Goal: Task Accomplishment & Management: Use online tool/utility

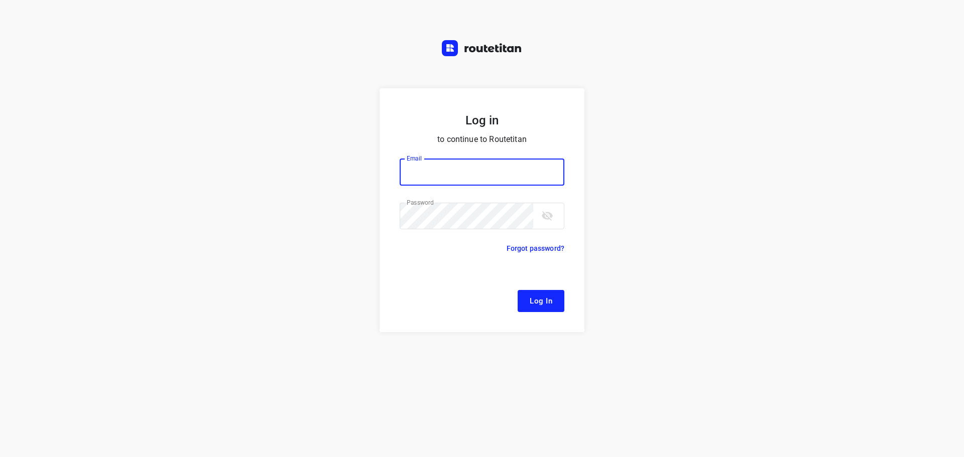
type input "[EMAIL_ADDRESS][DOMAIN_NAME]"
click at [532, 312] on form "Log in to continue to Routetitan Email [EMAIL_ADDRESS][DOMAIN_NAME] Email ​ Pas…" at bounding box center [481, 210] width 205 height 244
click at [550, 318] on form "Log in to continue to Routetitan Email [EMAIL_ADDRESS][DOMAIN_NAME] Email ​ Pas…" at bounding box center [481, 210] width 205 height 244
click at [545, 306] on span "Log In" at bounding box center [540, 301] width 23 height 13
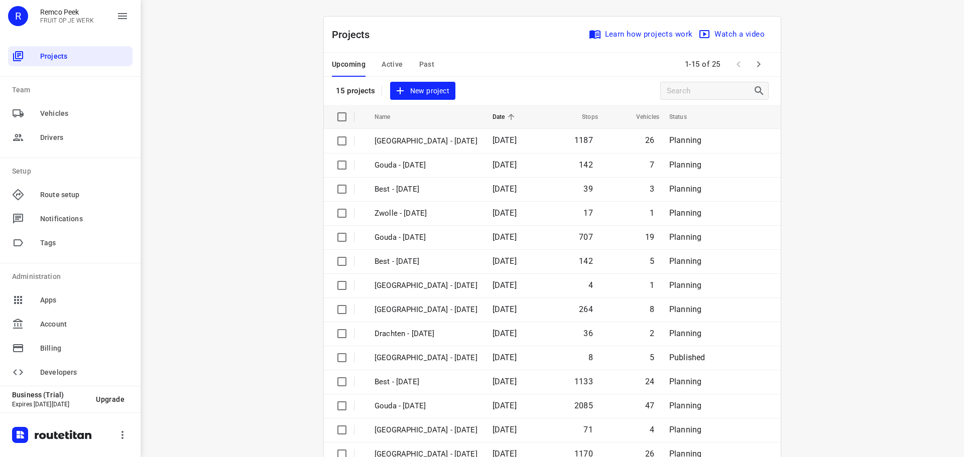
click at [391, 65] on span "Active" at bounding box center [391, 64] width 21 height 13
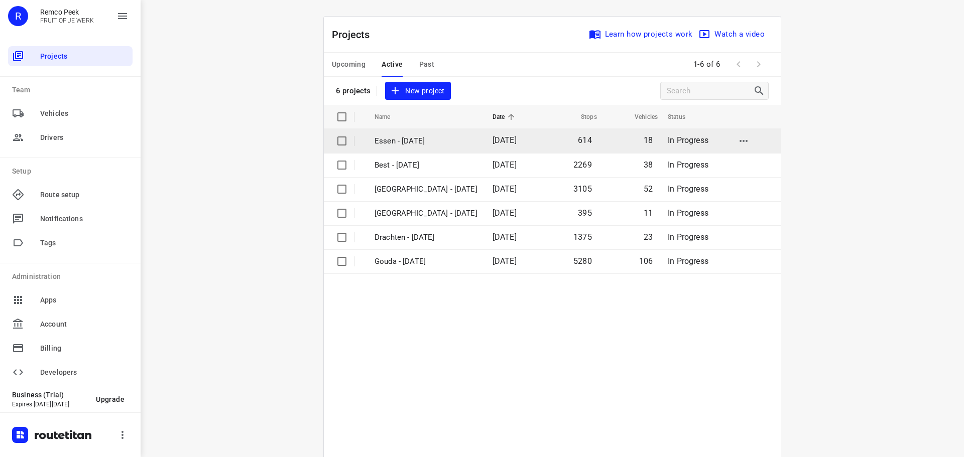
click at [340, 140] on input "checkbox" at bounding box center [342, 141] width 20 height 20
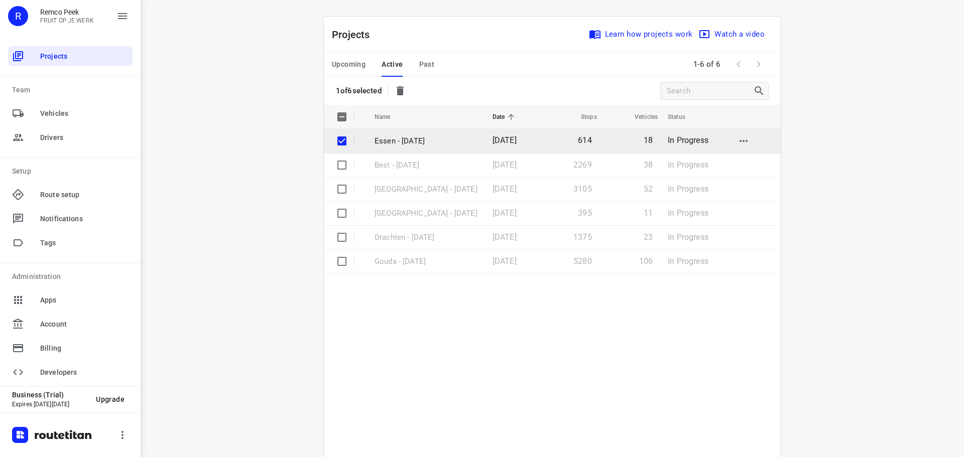
click at [383, 143] on p "Essen - [DATE]" at bounding box center [425, 142] width 103 height 12
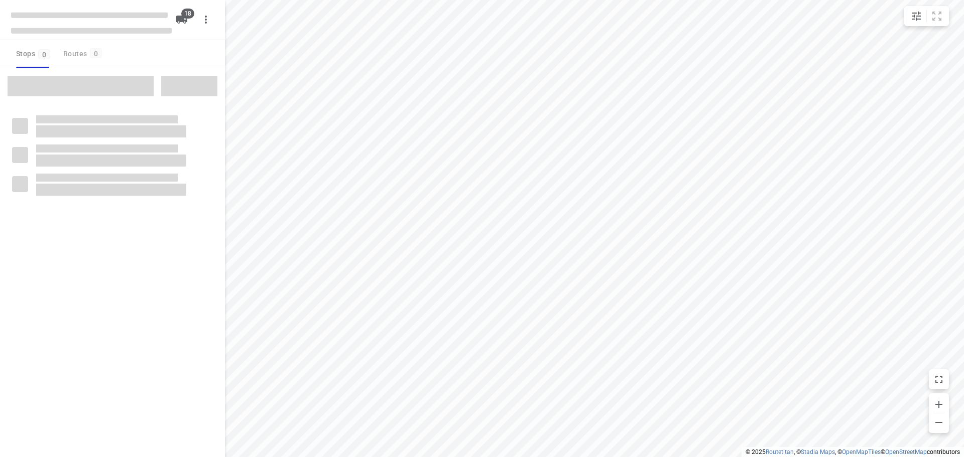
checkbox input "true"
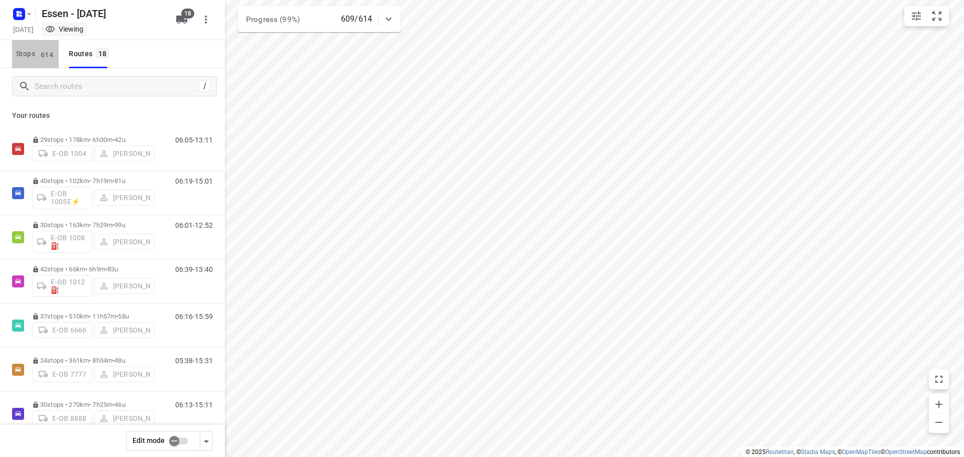
click at [58, 62] on button "Stops 614" at bounding box center [35, 54] width 47 height 28
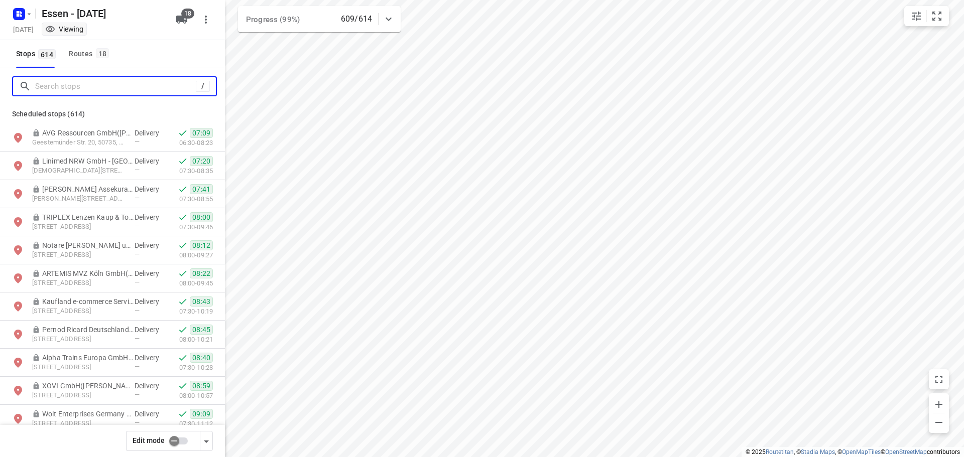
click at [69, 80] on input "Search stops" at bounding box center [115, 87] width 161 height 16
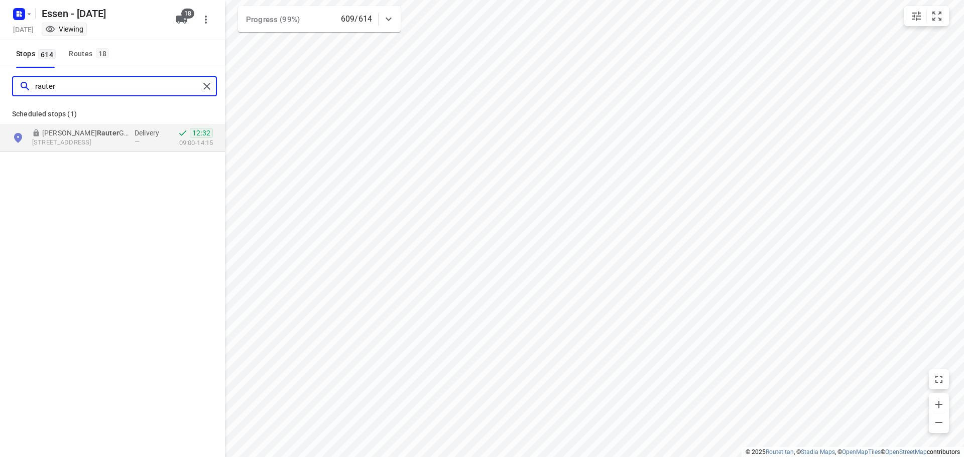
type input "rauter"
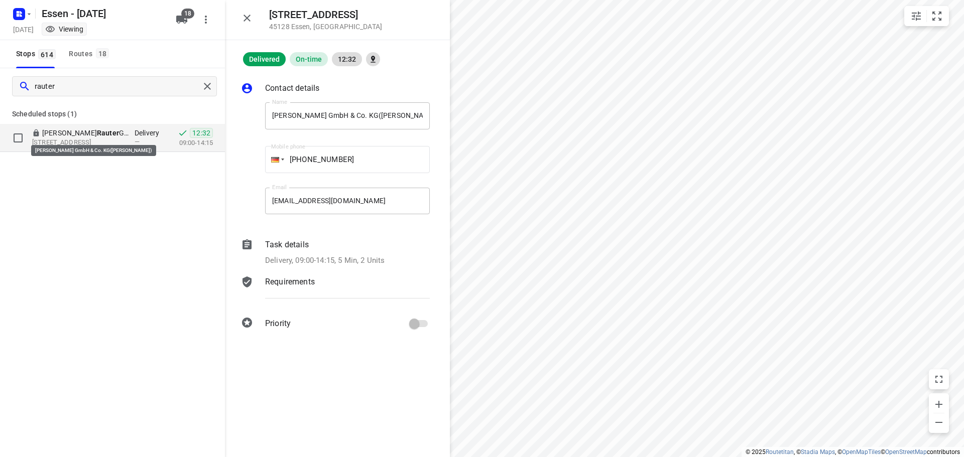
click at [84, 133] on p "[PERSON_NAME] GmbH & Co. KG([PERSON_NAME])" at bounding box center [88, 133] width 92 height 10
click at [243, 14] on icon "button" at bounding box center [247, 18] width 12 height 12
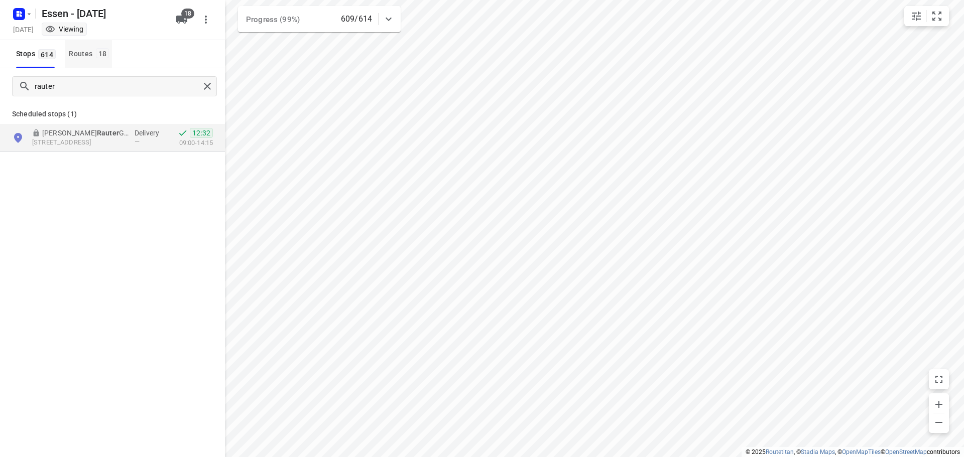
click at [84, 60] on div "Routes 18" at bounding box center [90, 54] width 43 height 13
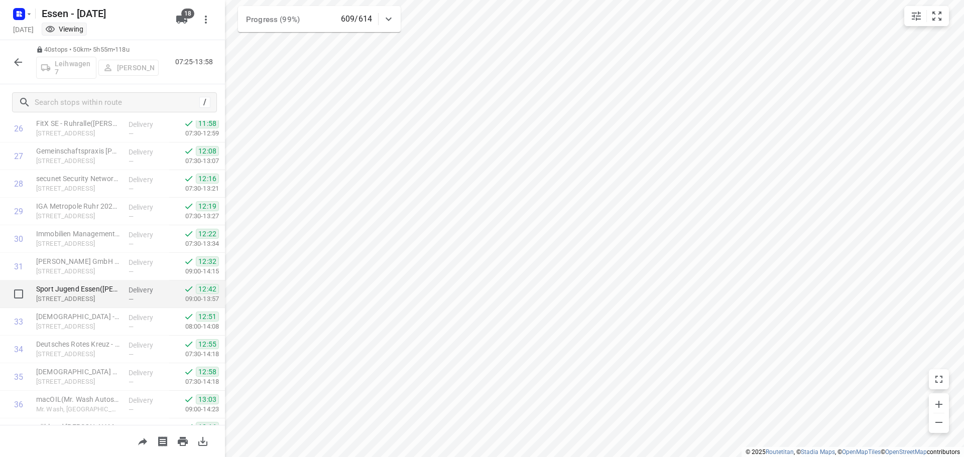
scroll to position [727, 0]
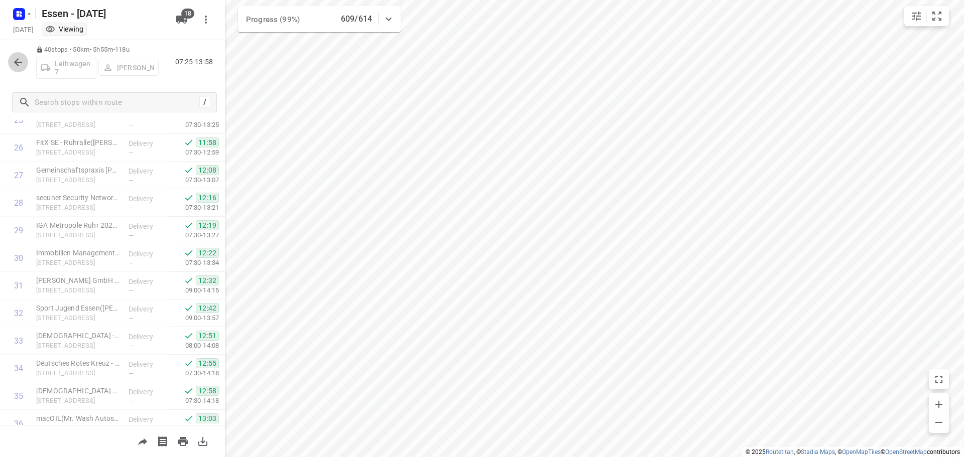
click at [20, 66] on icon "button" at bounding box center [18, 62] width 12 height 12
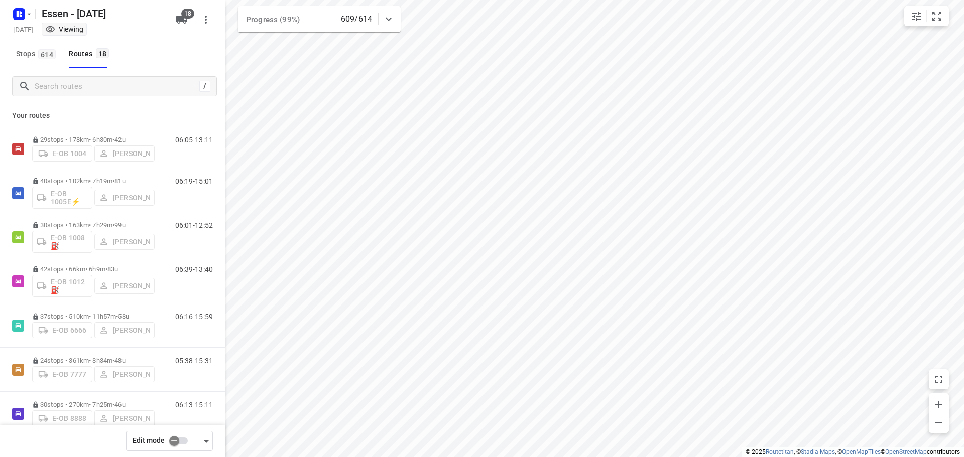
click at [394, 14] on div at bounding box center [388, 19] width 20 height 20
click at [375, 66] on button "button" at bounding box center [368, 63] width 20 height 20
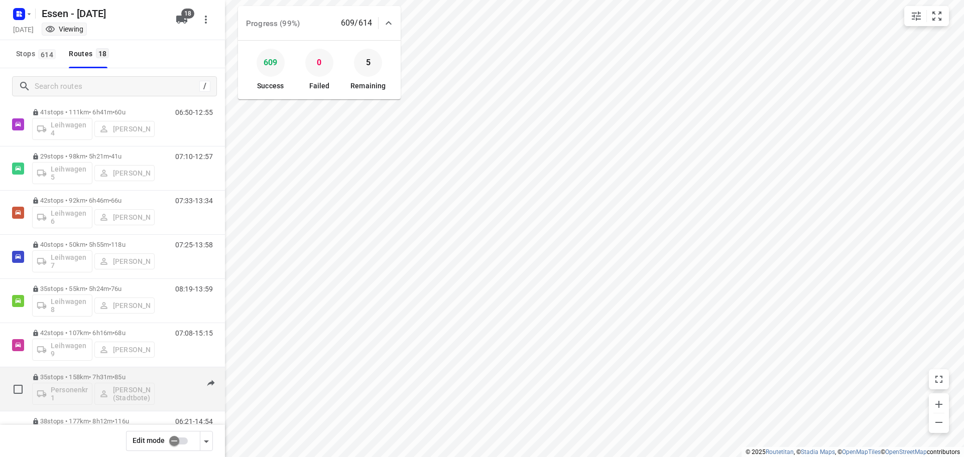
scroll to position [507, 0]
click at [77, 374] on div "38 stops • 177km • 8h12m • [DATE] Personenkraftwagen 3 [PERSON_NAME]" at bounding box center [93, 393] width 122 height 42
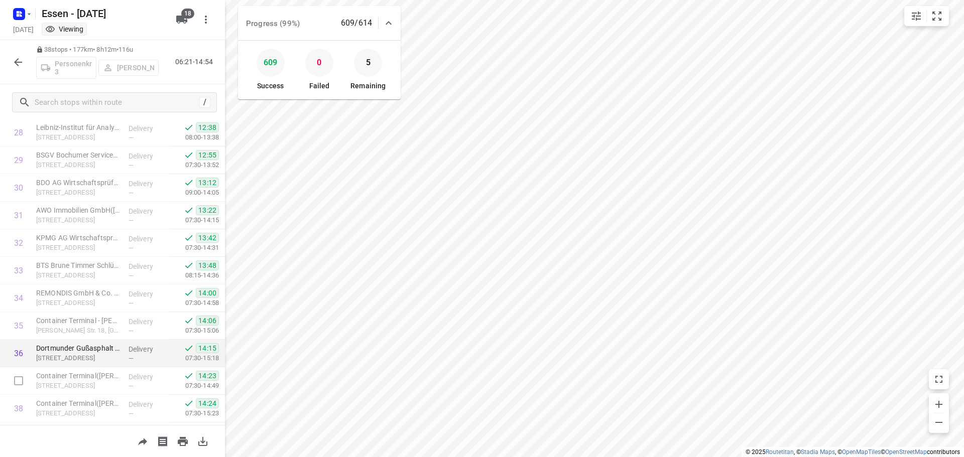
scroll to position [822, 0]
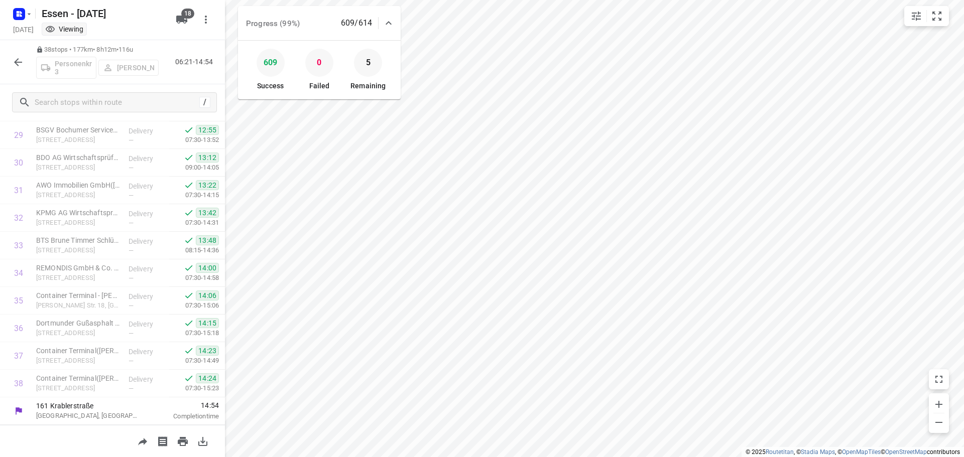
click at [22, 64] on icon "button" at bounding box center [18, 62] width 12 height 12
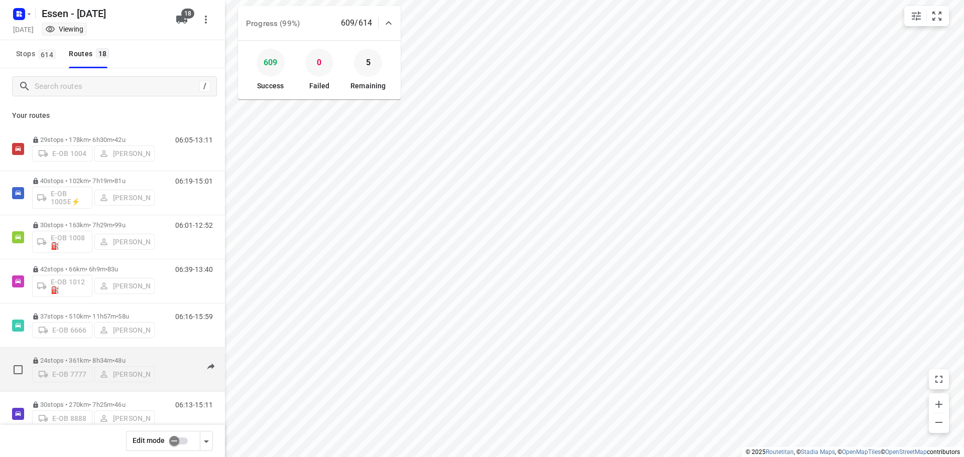
click at [90, 353] on div "24 stops • 361km • 8h34m • [DATE] E-OB 7777 [PERSON_NAME]" at bounding box center [93, 370] width 122 height 36
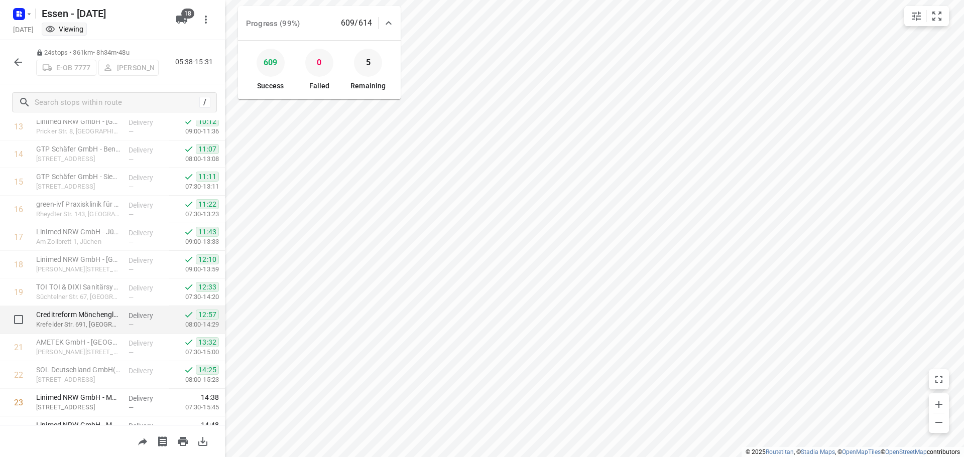
scroll to position [436, 0]
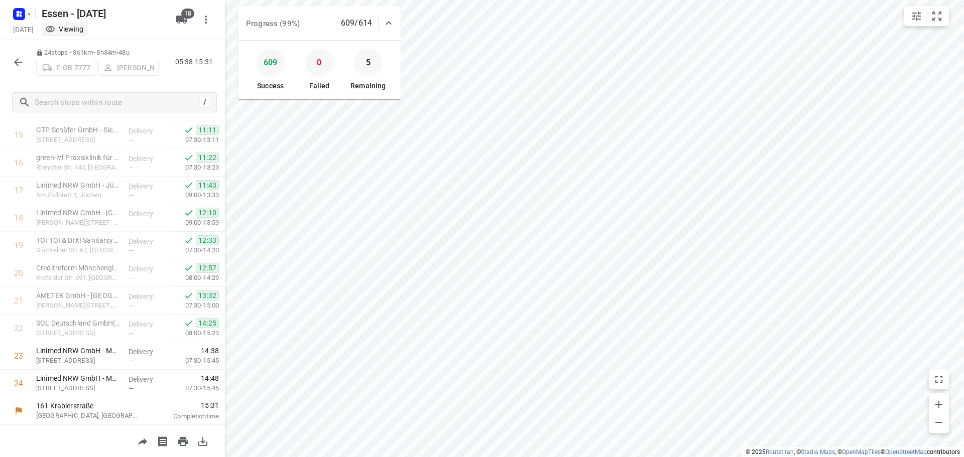
click at [21, 61] on icon "button" at bounding box center [18, 62] width 12 height 12
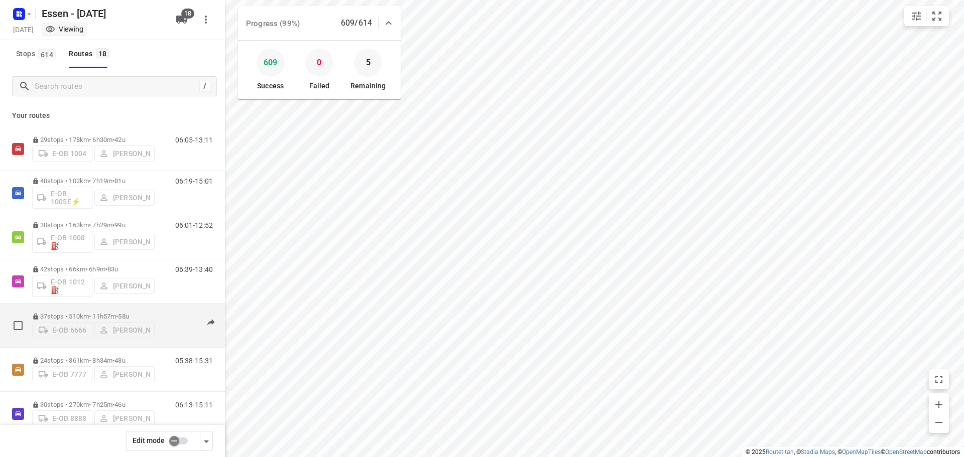
click at [91, 316] on p "37 stops • 510km • 11h57m • [DATE]" at bounding box center [93, 317] width 122 height 8
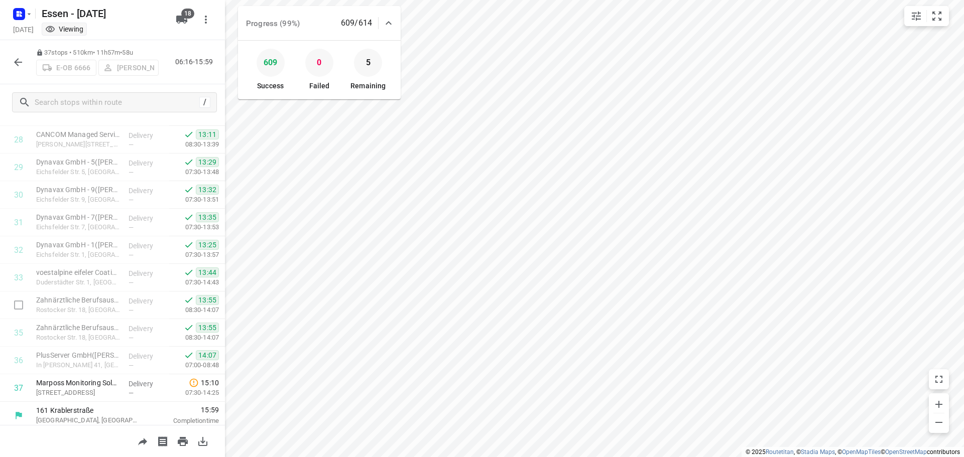
scroll to position [794, 0]
click at [17, 66] on icon "button" at bounding box center [18, 62] width 12 height 12
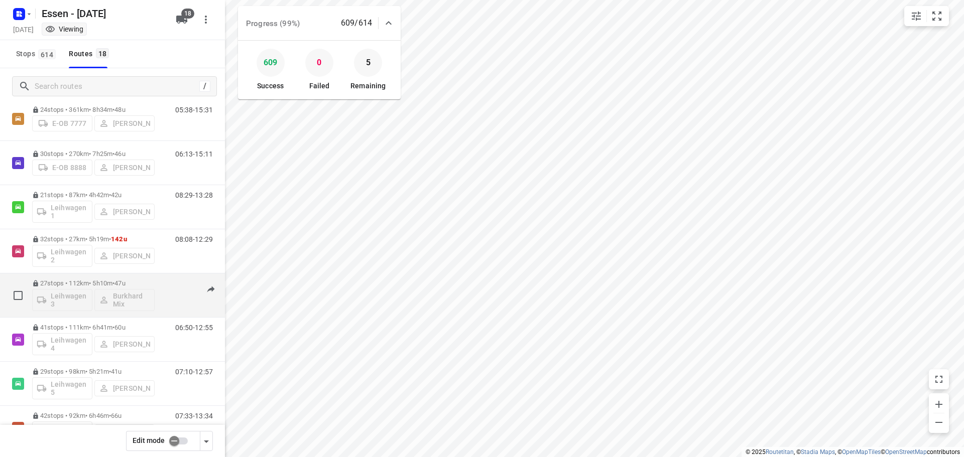
scroll to position [301, 0]
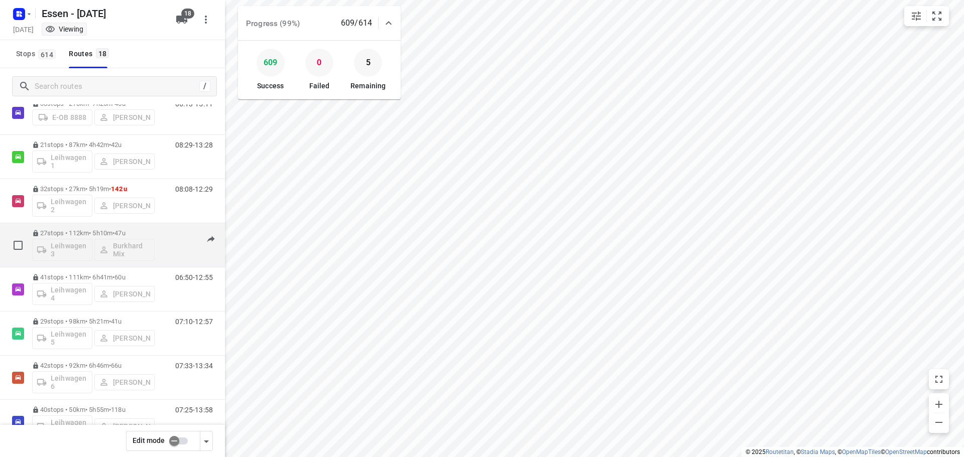
click at [77, 231] on p "27 stops • 112km • 5h10m • [DATE]" at bounding box center [93, 233] width 122 height 8
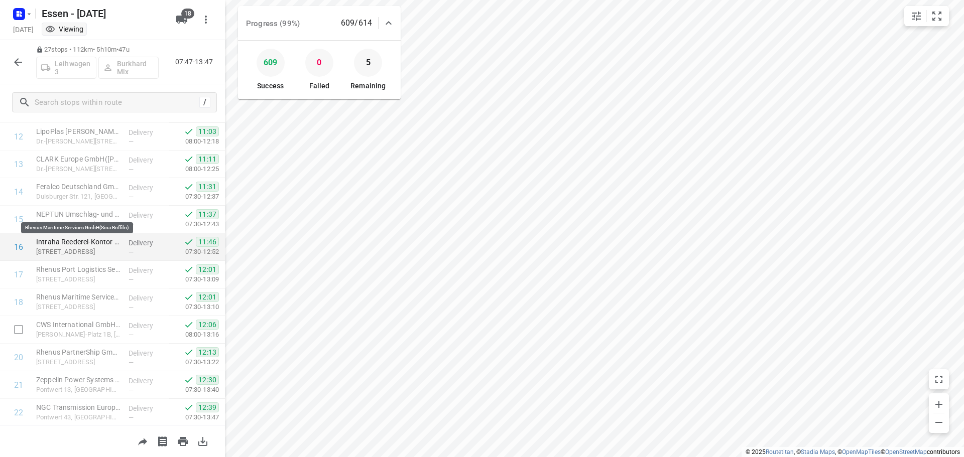
scroll to position [518, 0]
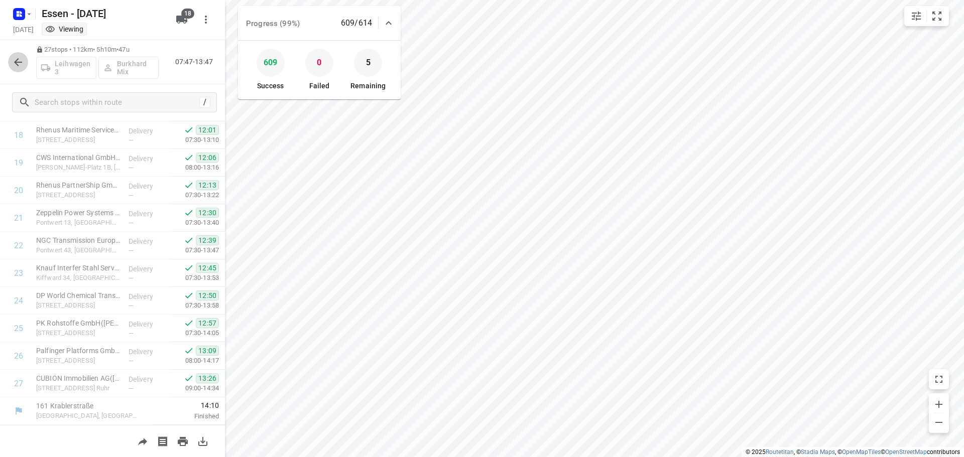
click at [14, 61] on icon "button" at bounding box center [18, 62] width 12 height 12
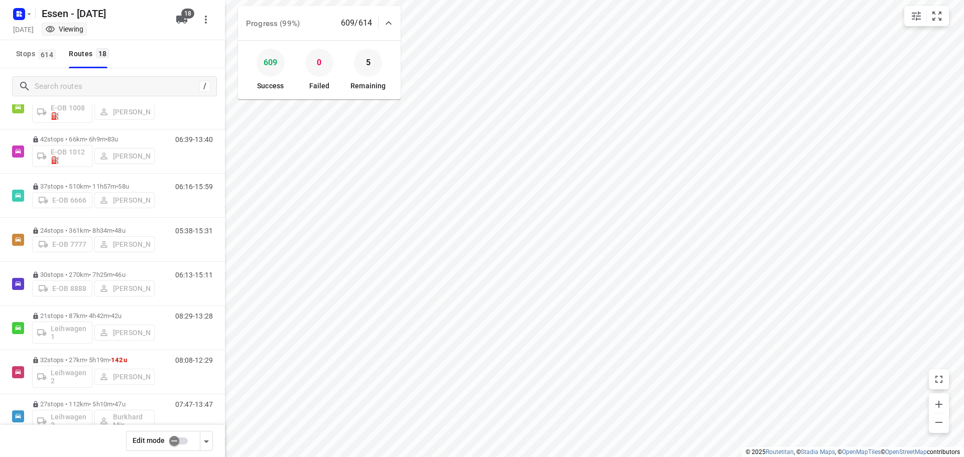
scroll to position [151, 0]
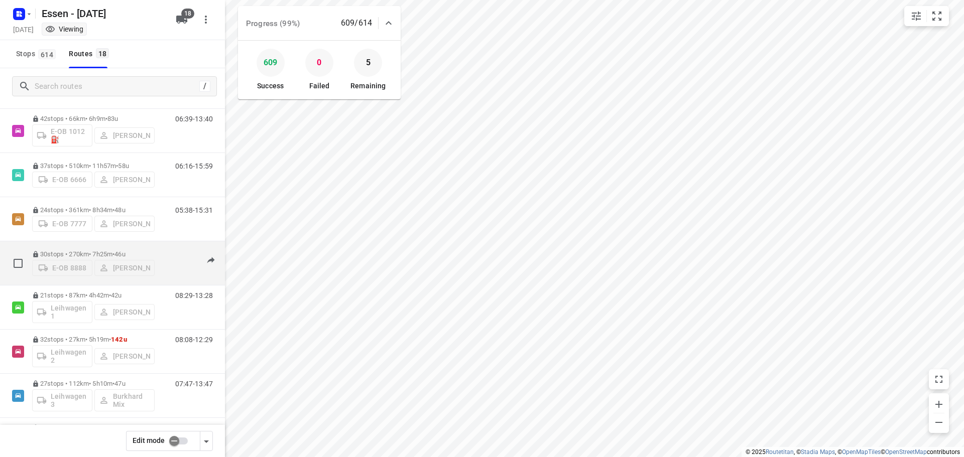
click at [100, 250] on p "30 stops • 270km • 7h25m • [DATE]" at bounding box center [93, 254] width 122 height 8
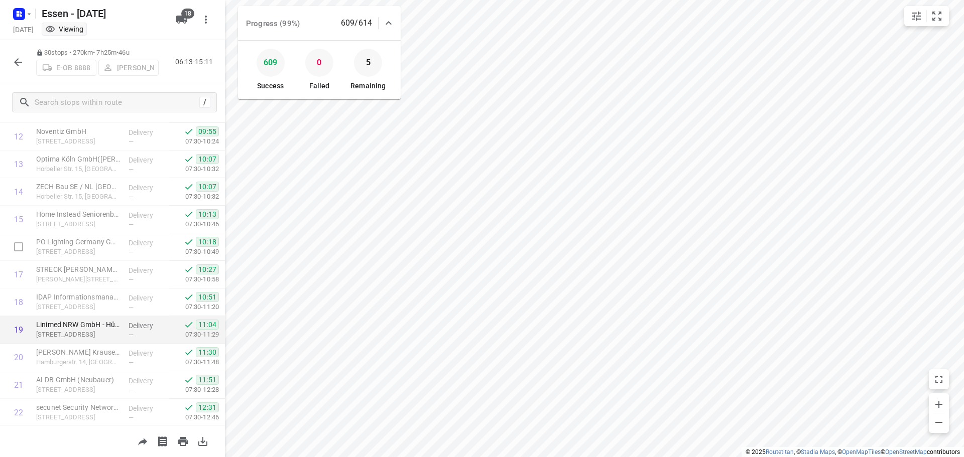
scroll to position [601, 0]
click at [12, 71] on div at bounding box center [18, 62] width 20 height 20
click at [14, 66] on icon "button" at bounding box center [18, 62] width 12 height 12
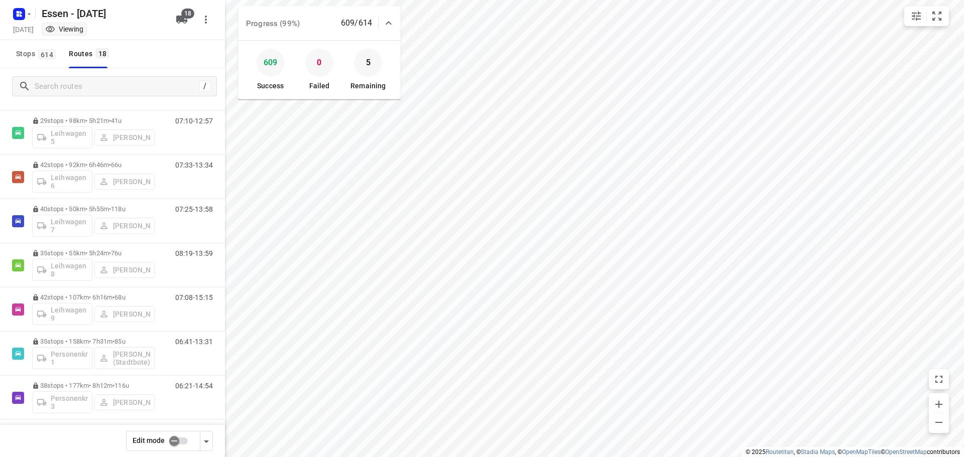
scroll to position [507, 0]
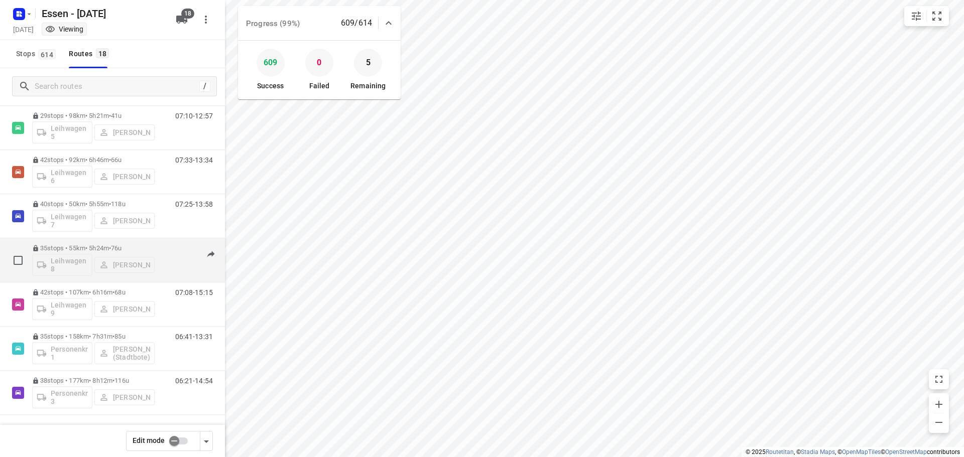
click at [85, 244] on div "35 stops • 55km • 5h24m • [DATE] Leihwagen 8 [PERSON_NAME]" at bounding box center [93, 260] width 122 height 42
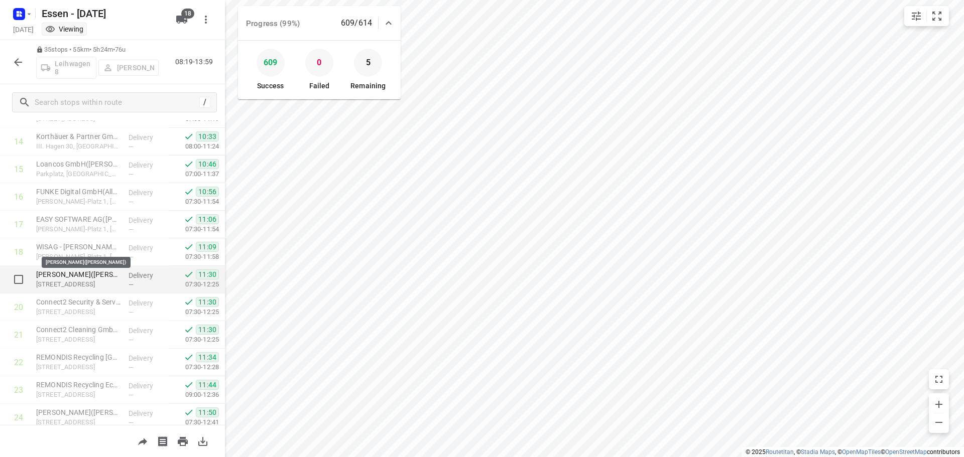
scroll to position [739, 0]
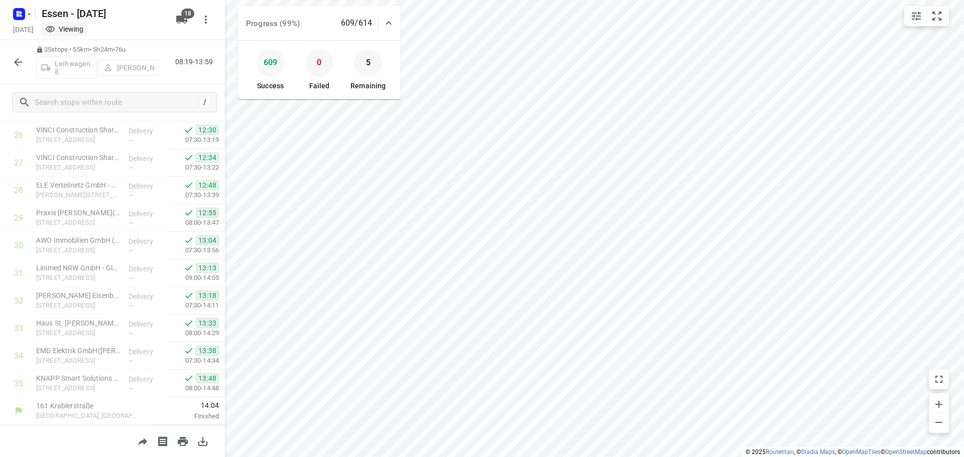
click at [11, 66] on button "button" at bounding box center [18, 62] width 20 height 20
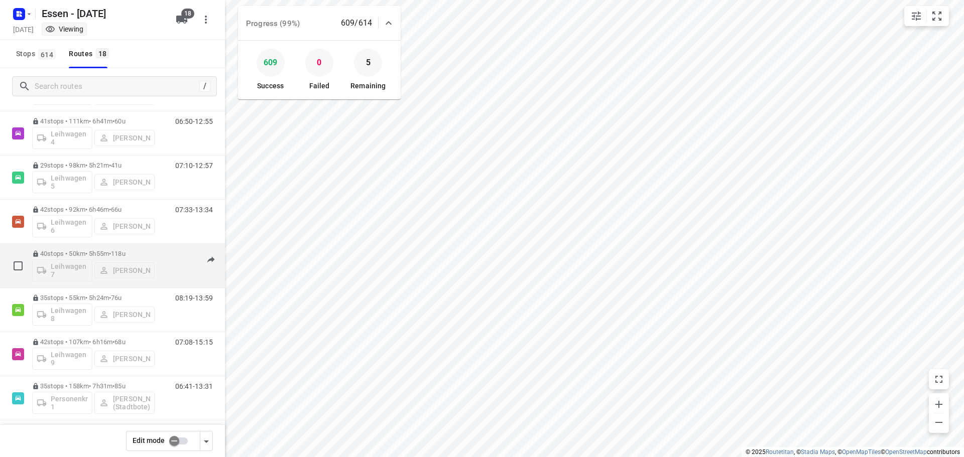
scroll to position [507, 0]
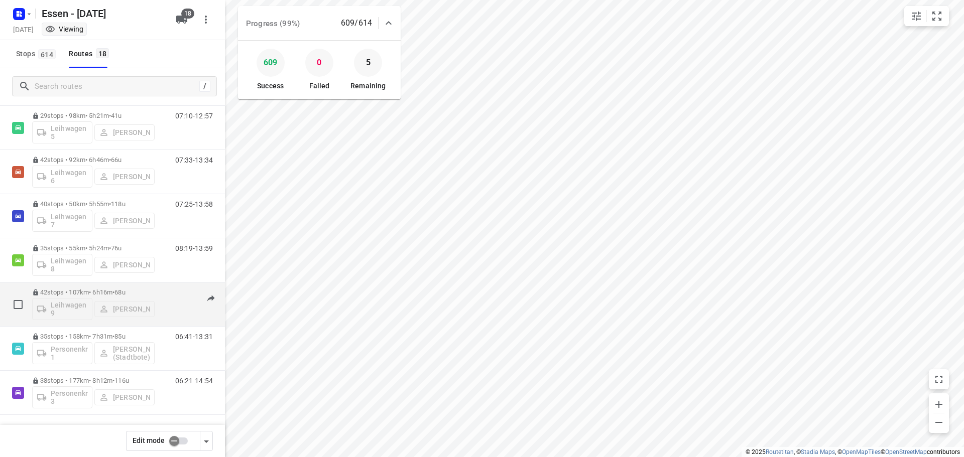
click at [75, 289] on p "42 stops • 107km • 6h16m • [DATE]" at bounding box center [93, 293] width 122 height 8
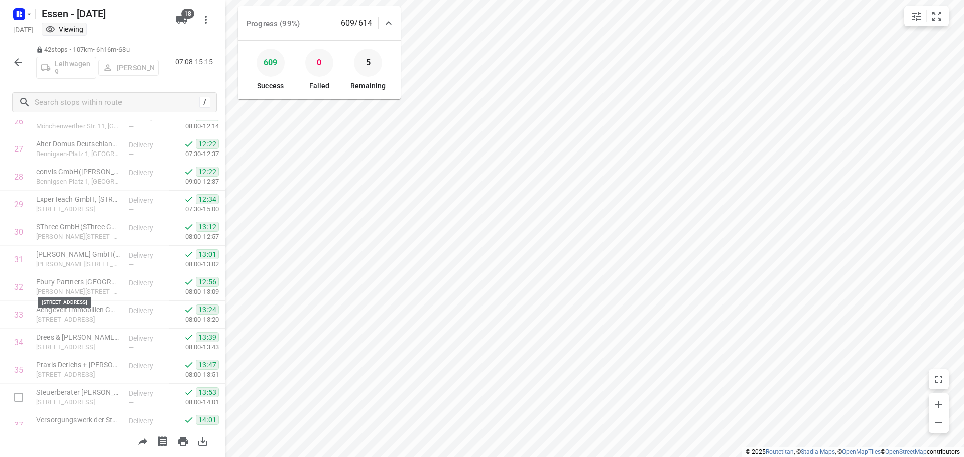
scroll to position [932, 0]
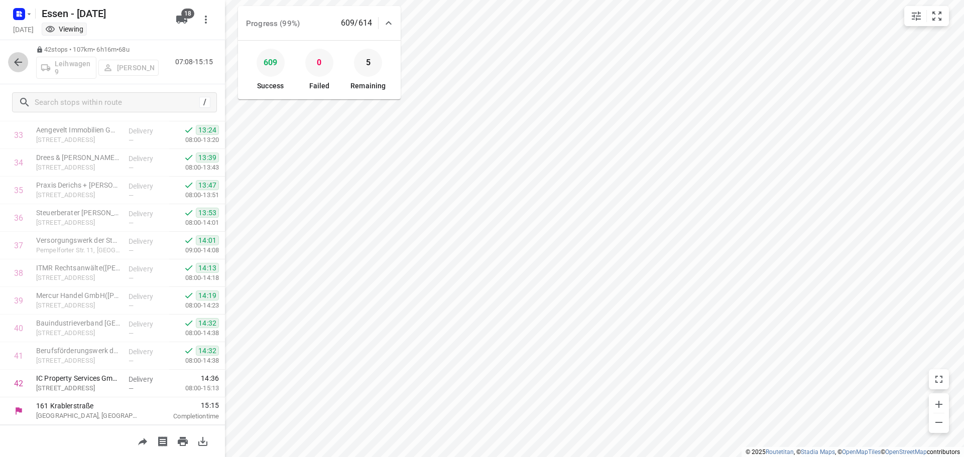
click at [19, 64] on icon "button" at bounding box center [18, 62] width 12 height 12
